Goal: Task Accomplishment & Management: Manage account settings

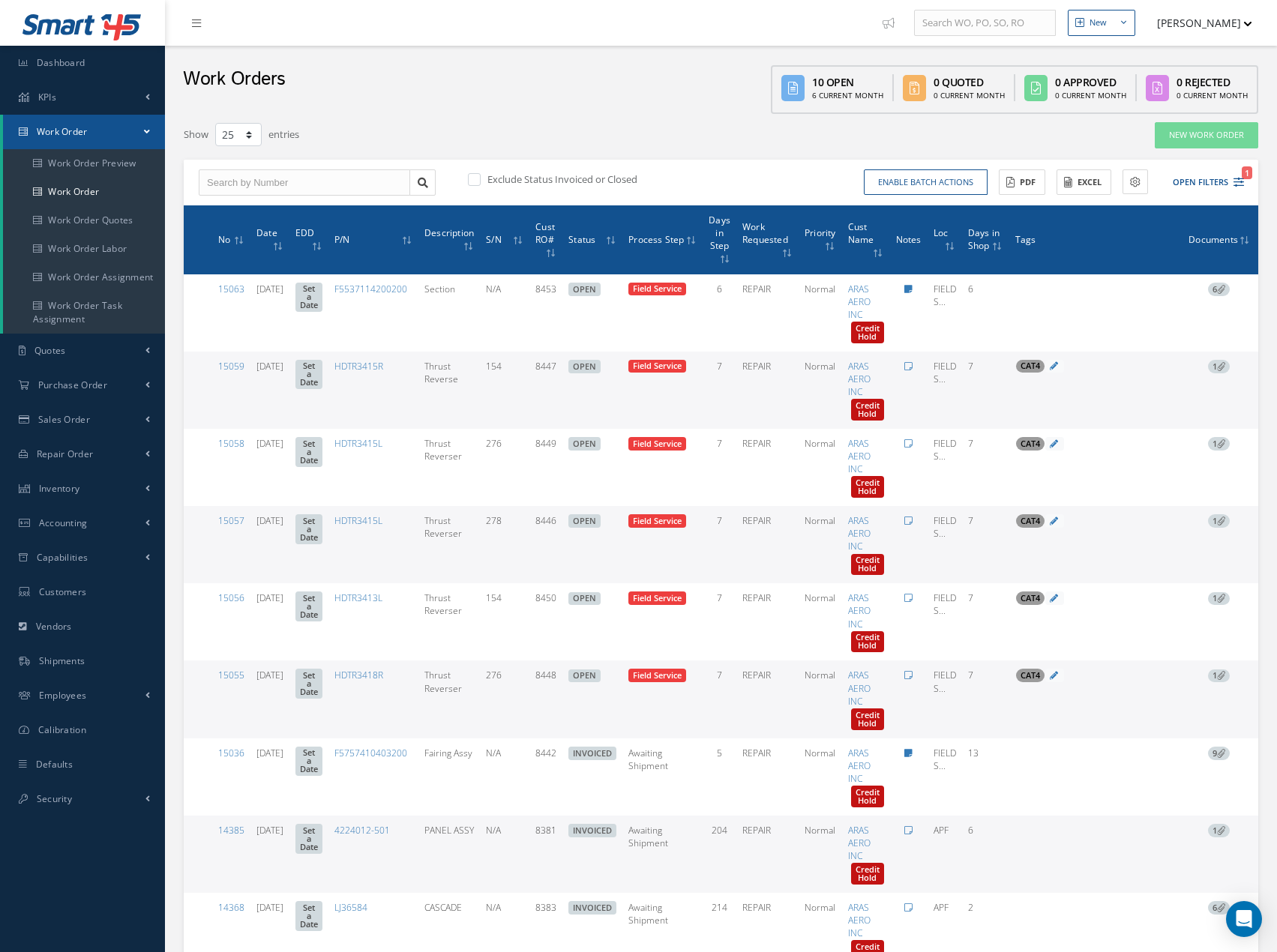
select select "25"
click at [252, 182] on input "text" at bounding box center [305, 182] width 211 height 27
type input "1"
type input "12"
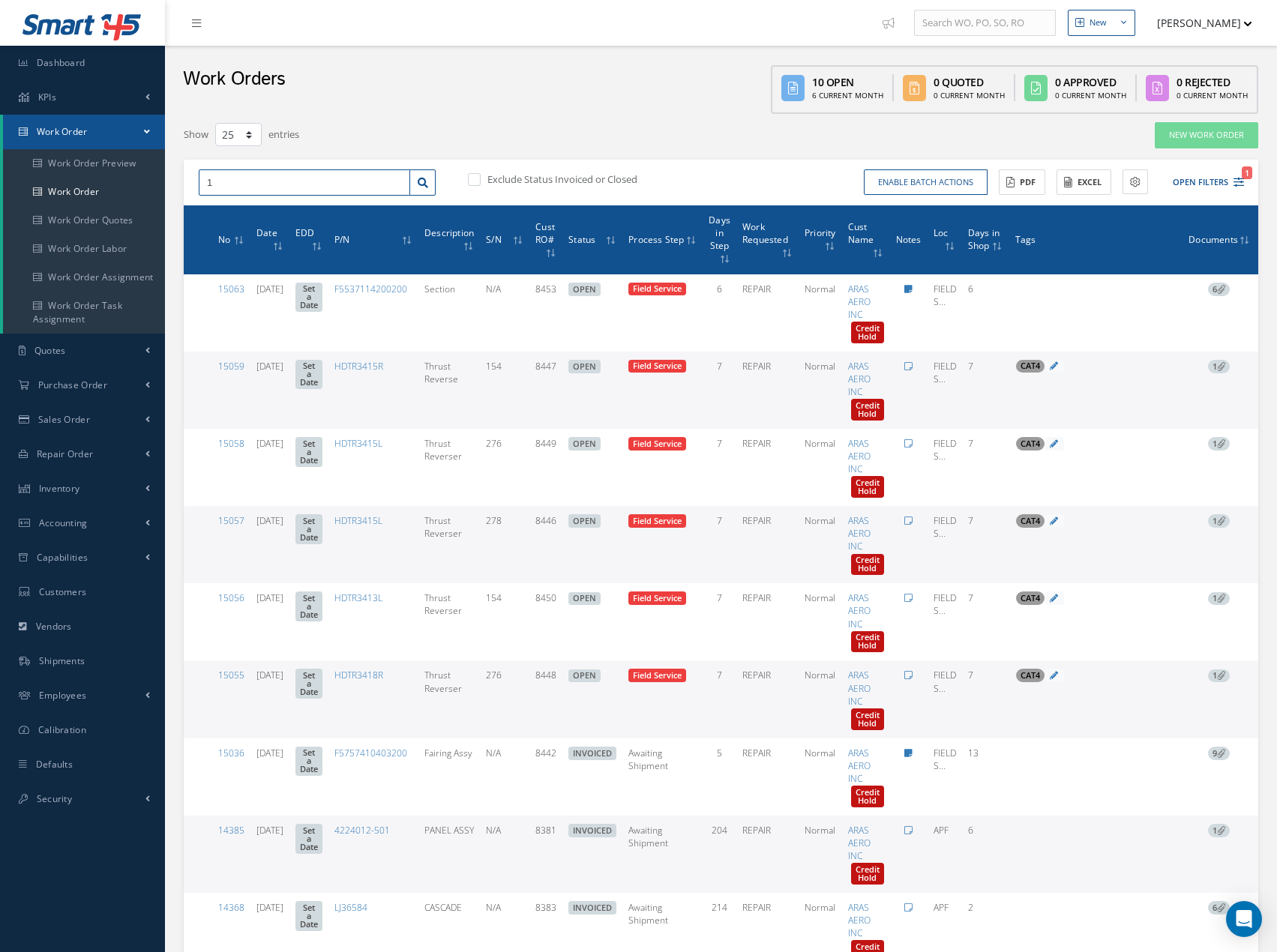
type input "12"
type input "122"
type input "1223"
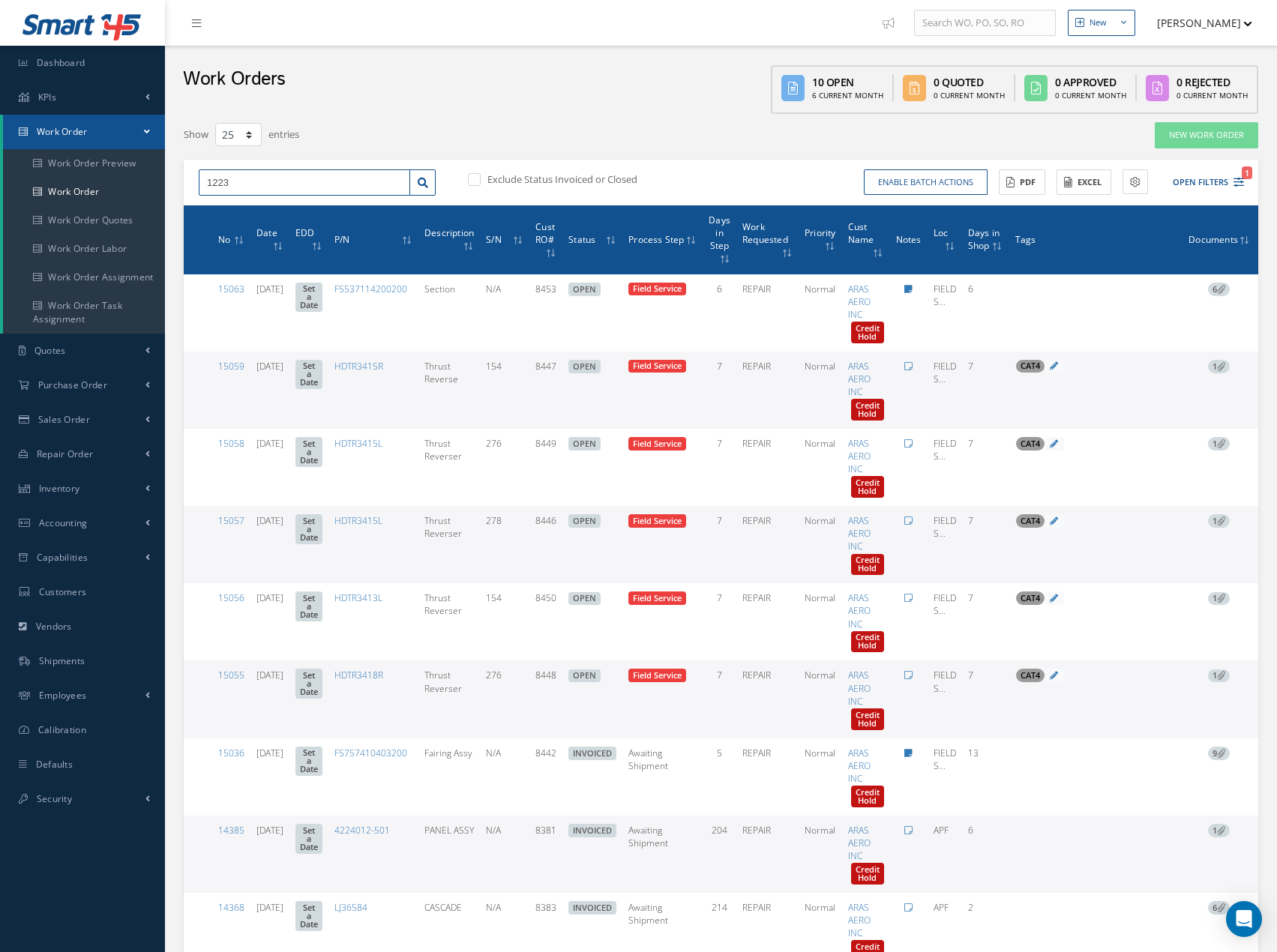
type input "12238"
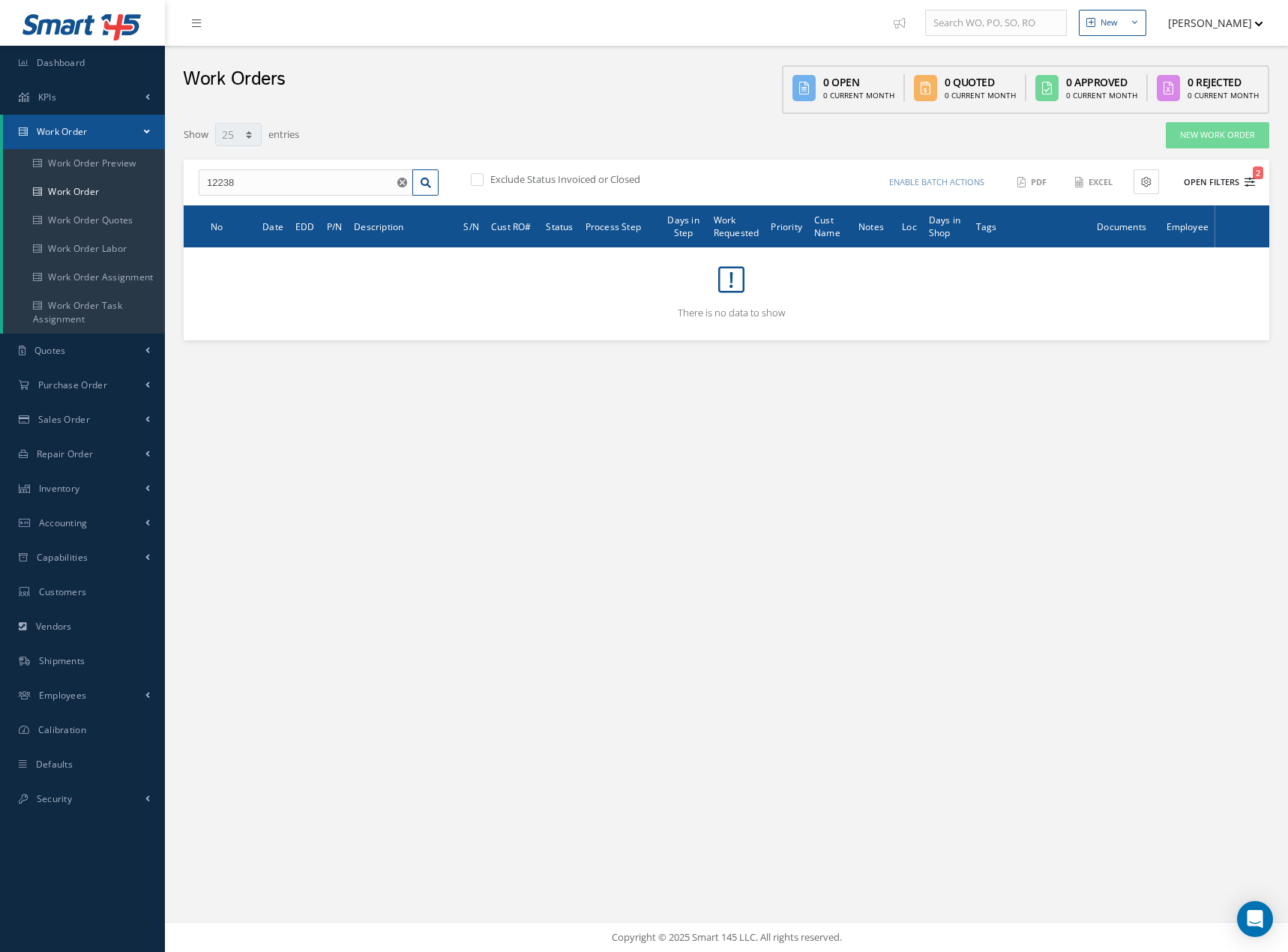
click at [1255, 177] on span "2" at bounding box center [1257, 173] width 11 height 12
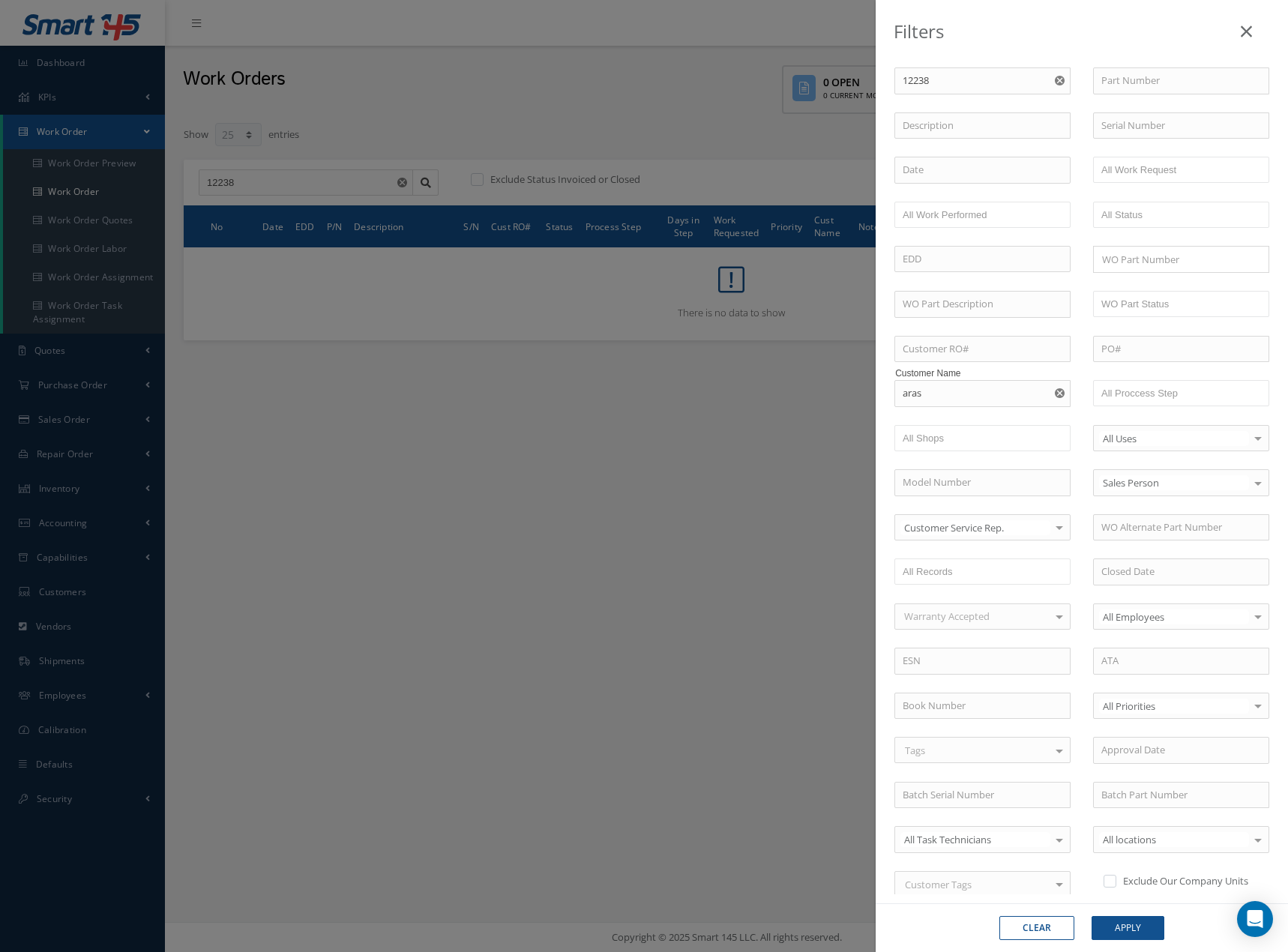
click at [1058, 399] on button "button" at bounding box center [1061, 393] width 19 height 27
click at [1128, 919] on button "Apply" at bounding box center [1128, 928] width 73 height 24
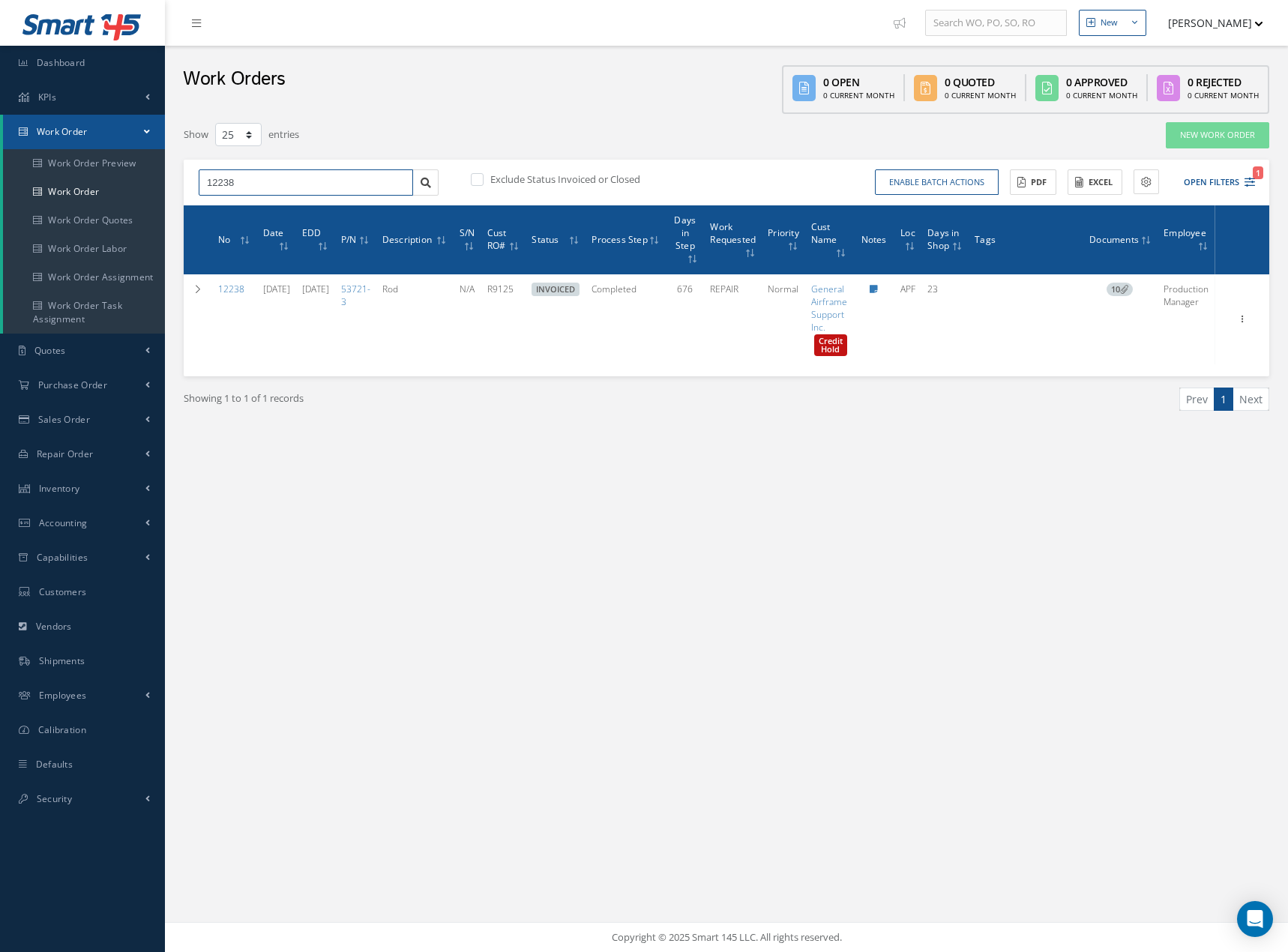
click at [220, 184] on input "12238" at bounding box center [306, 182] width 215 height 27
type input "12338"
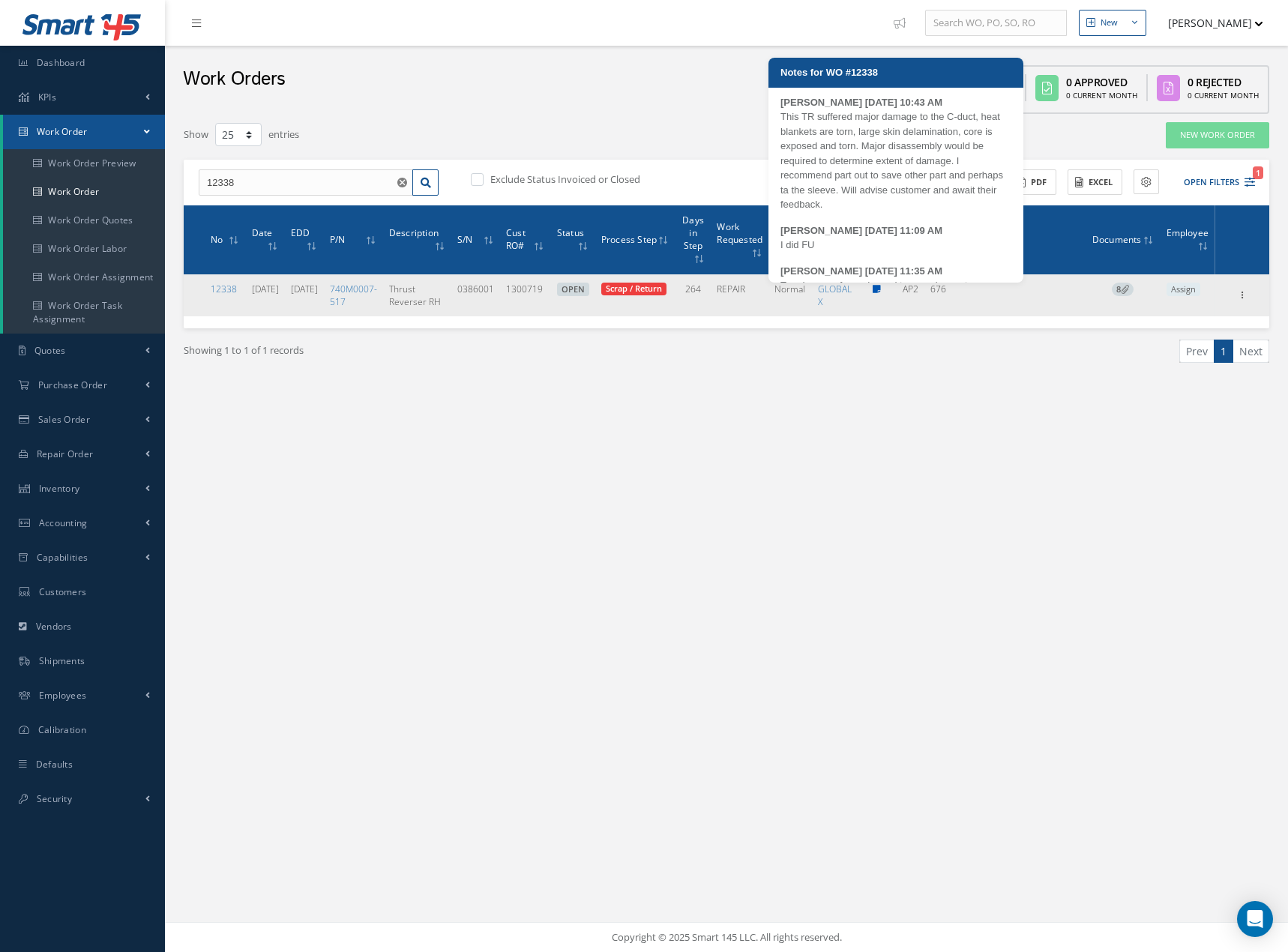
click at [881, 291] on icon at bounding box center [877, 289] width 8 height 9
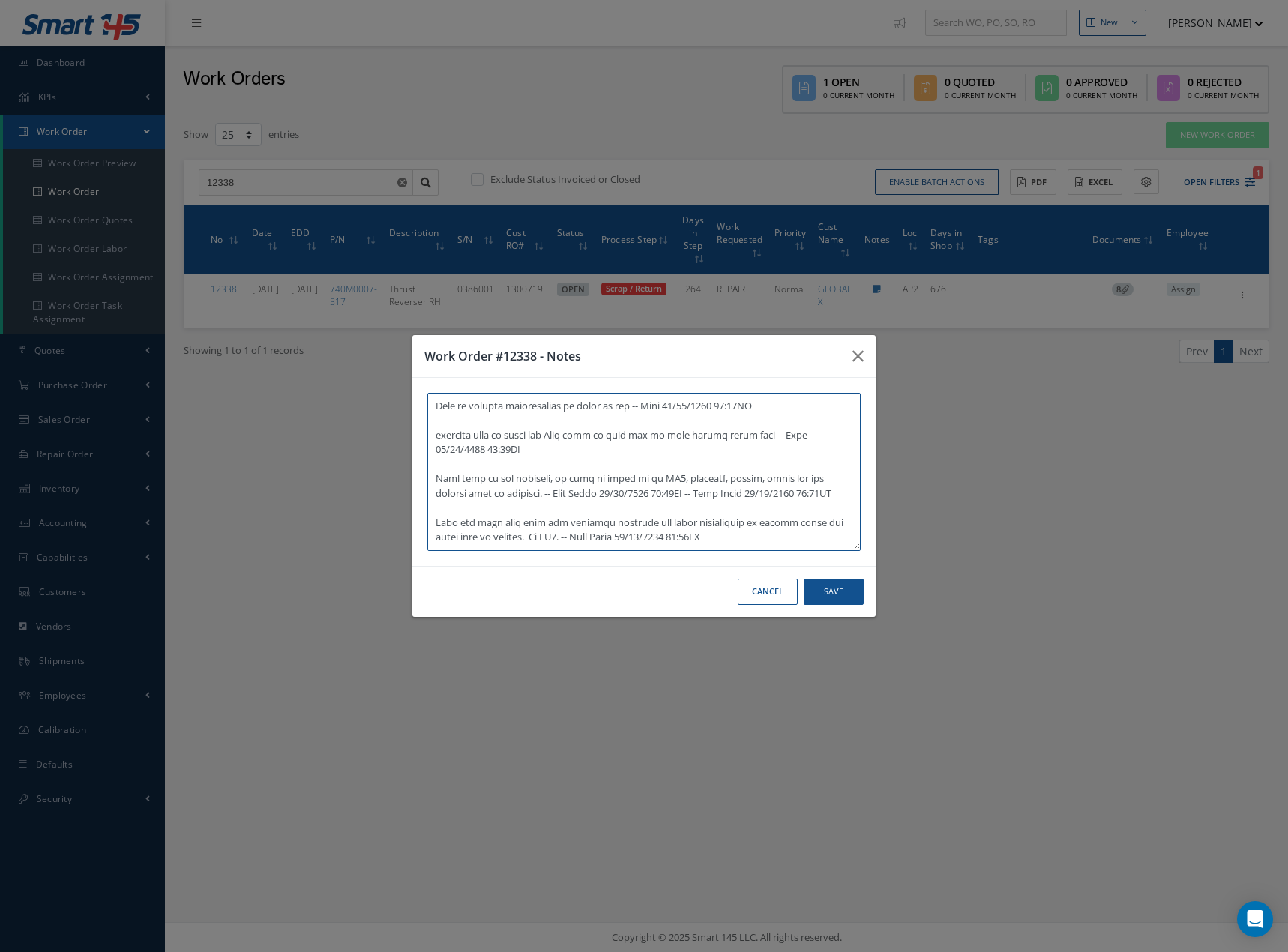
scroll to position [666, 0]
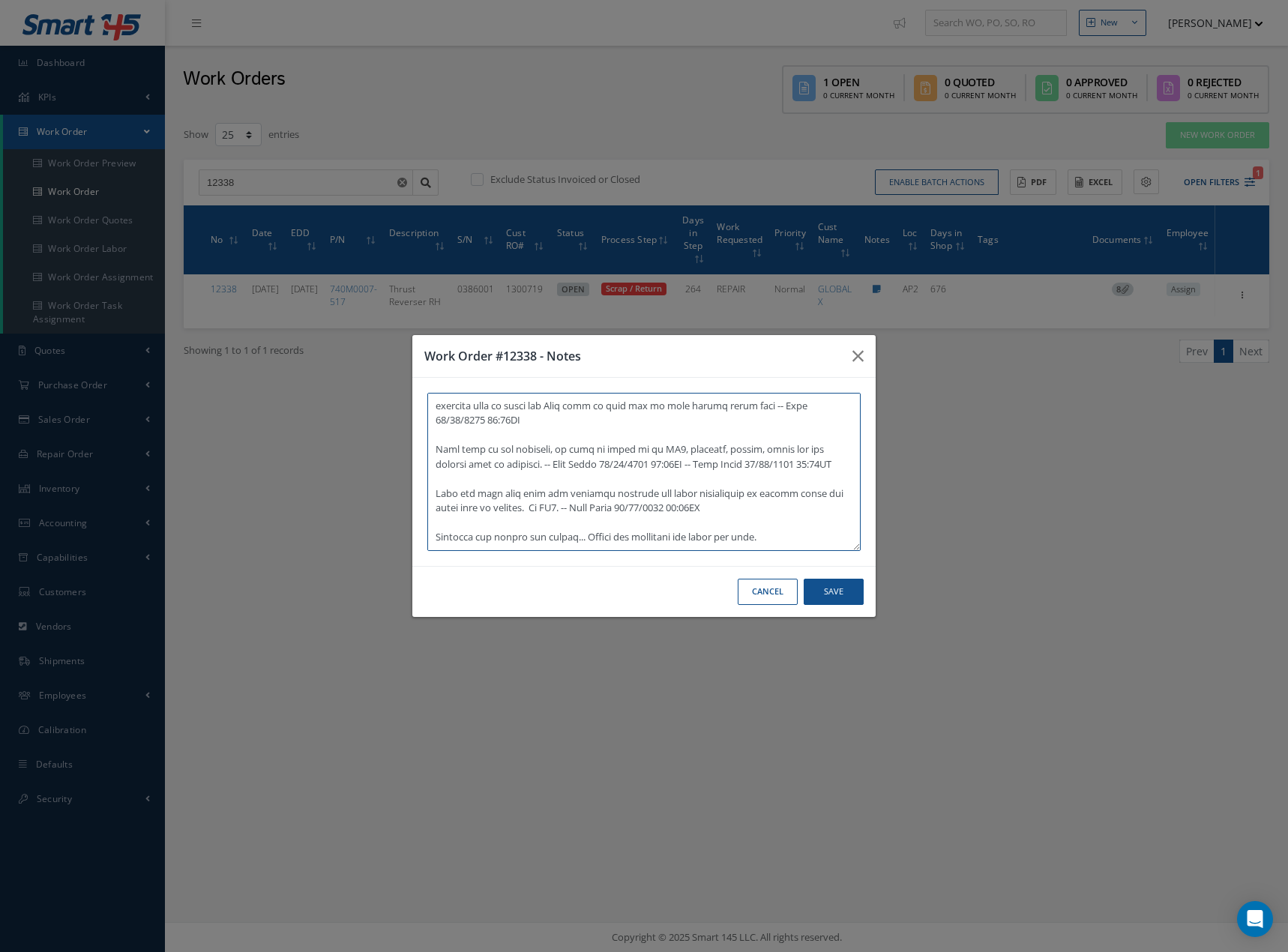
type textarea "This TR suffered major damage to the C-duct, heat blankets are torn, large skin…"
click at [826, 591] on button "Save" at bounding box center [834, 592] width 60 height 26
